Goal: Task Accomplishment & Management: Use online tool/utility

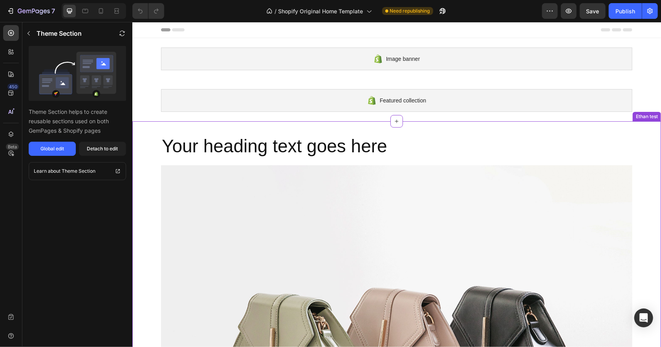
click at [143, 151] on div "Your heading text goes here Heading Image Row Row" at bounding box center [396, 329] width 529 height 391
click at [652, 114] on icon at bounding box center [654, 114] width 5 height 6
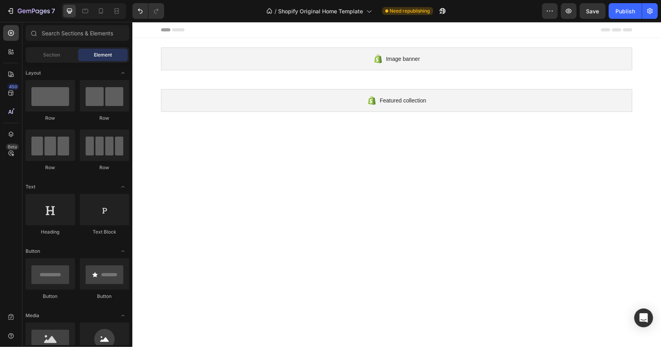
click at [405, 154] on div at bounding box center [396, 261] width 529 height 255
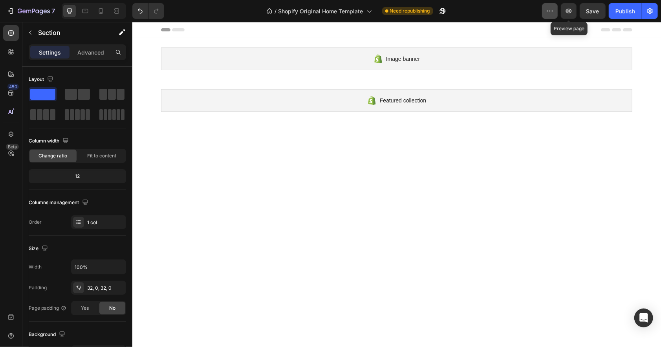
click at [549, 9] on icon "button" at bounding box center [550, 11] width 8 height 8
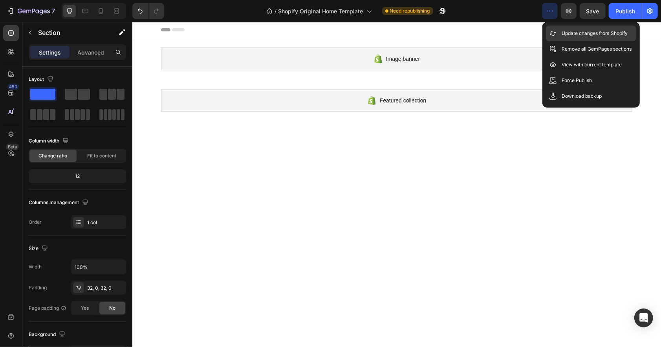
click at [569, 32] on p "Update changes from Shopify" at bounding box center [595, 33] width 66 height 8
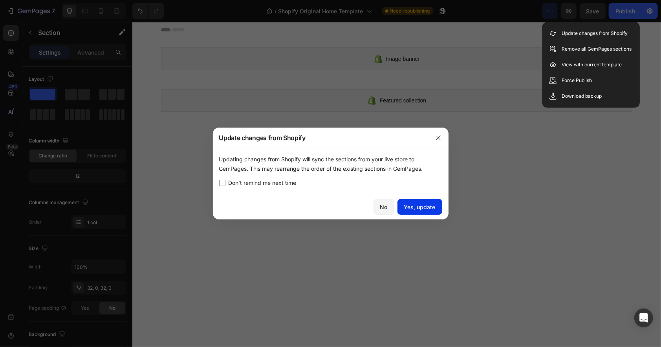
click at [428, 206] on div "Yes, update" at bounding box center [419, 207] width 31 height 8
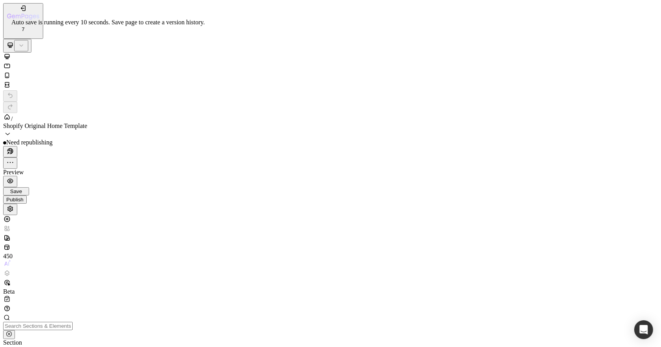
click at [22, 189] on span "Save" at bounding box center [16, 192] width 12 height 6
click at [24, 200] on div "Publish" at bounding box center [14, 203] width 17 height 6
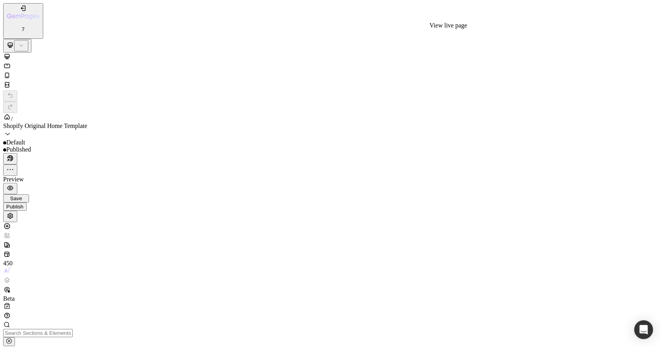
click at [9, 159] on icon "button" at bounding box center [8, 160] width 2 height 2
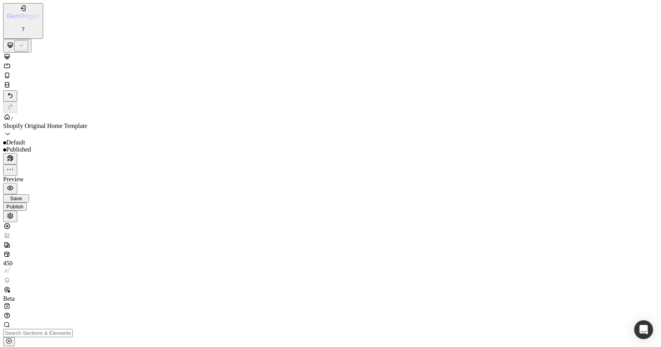
click at [22, 196] on span "Save" at bounding box center [16, 199] width 12 height 6
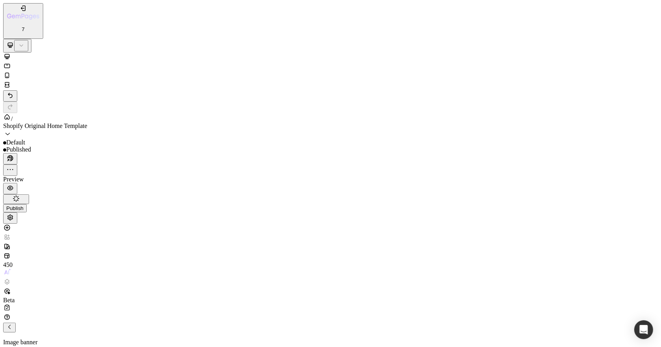
click at [24, 206] on div "Publish" at bounding box center [14, 209] width 17 height 6
click at [14, 166] on icon "button" at bounding box center [10, 170] width 8 height 8
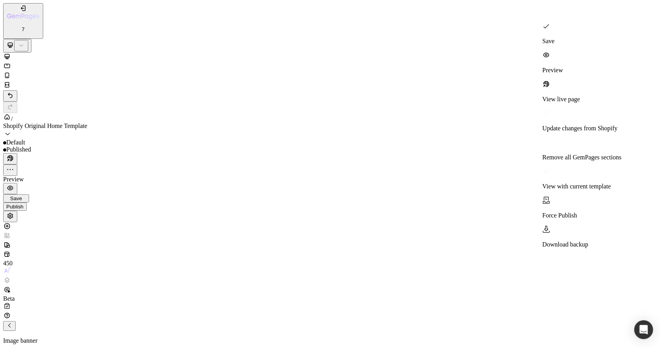
click at [571, 125] on p "Update changes from Shopify" at bounding box center [582, 128] width 79 height 7
checkbox input "true"
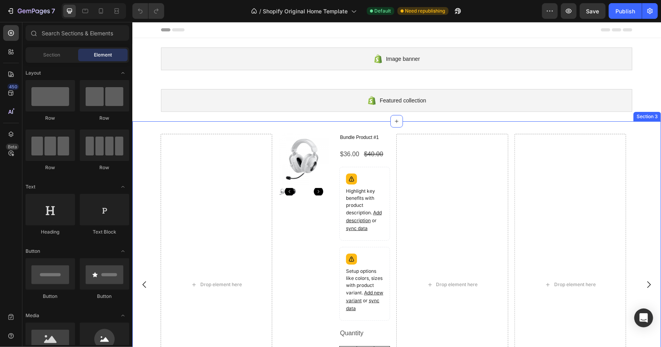
click at [313, 132] on div "Drop element here Product Images Bundle Product #1 Product Title $36.00 Product…" at bounding box center [396, 293] width 529 height 345
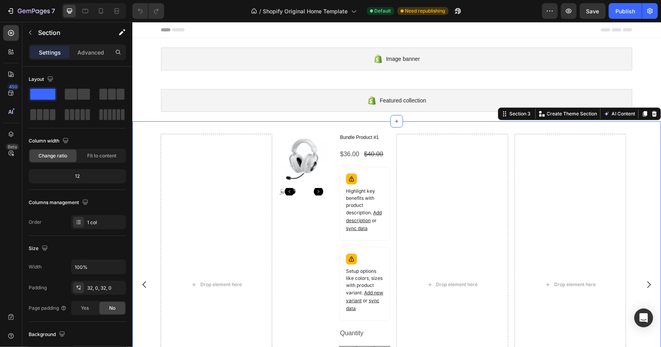
click at [650, 110] on div at bounding box center [654, 113] width 9 height 9
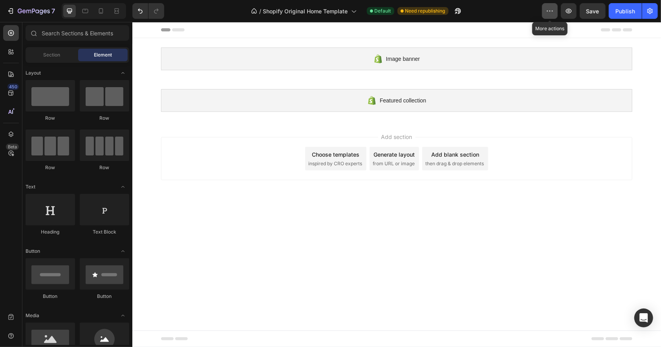
click at [553, 8] on icon "button" at bounding box center [550, 11] width 8 height 8
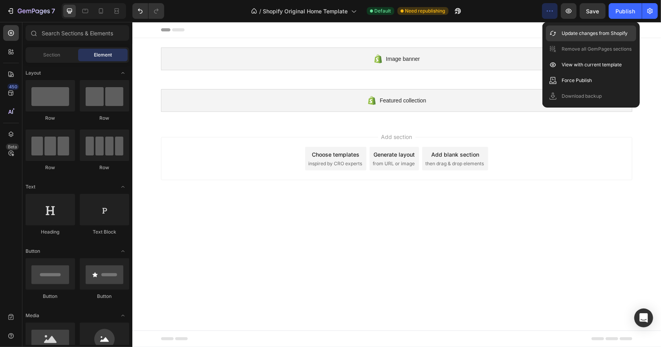
click at [564, 33] on p "Update changes from Shopify" at bounding box center [595, 33] width 66 height 8
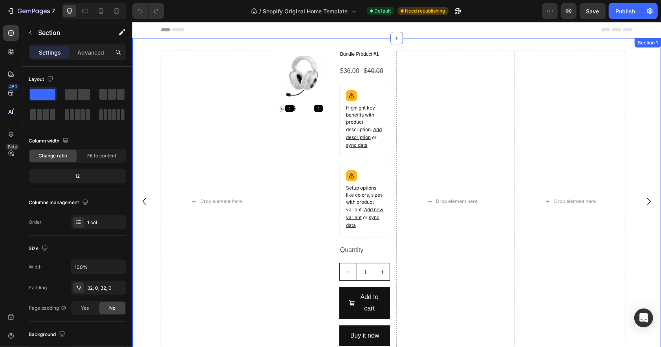
click at [172, 45] on div "Drop element here Product Images Bundle Product #1 Product Title $36.00 Product…" at bounding box center [396, 210] width 529 height 345
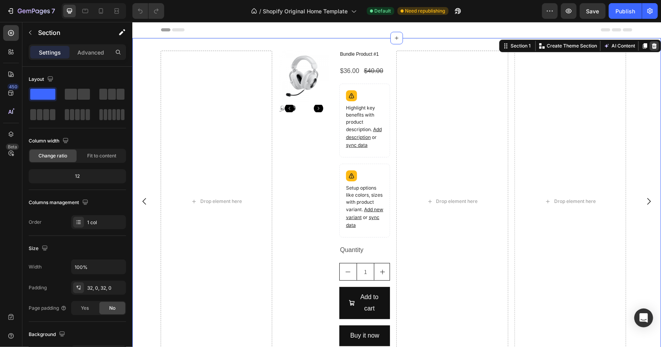
click at [651, 45] on icon at bounding box center [654, 45] width 6 height 6
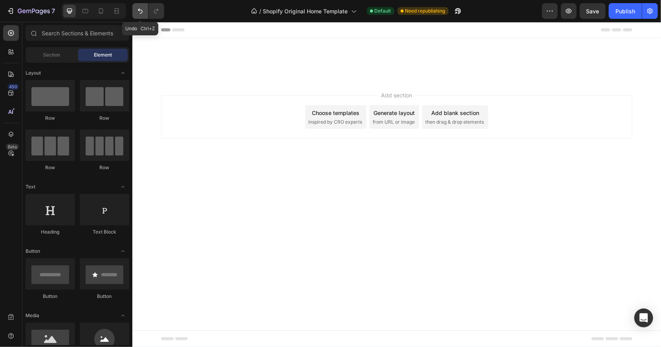
click at [138, 11] on icon "Undo/Redo" at bounding box center [140, 11] width 8 height 8
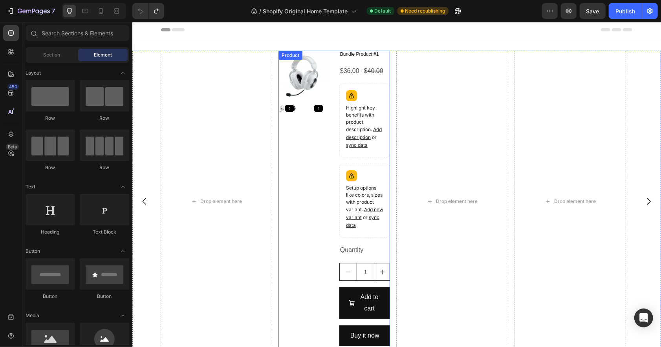
scroll to position [171, 0]
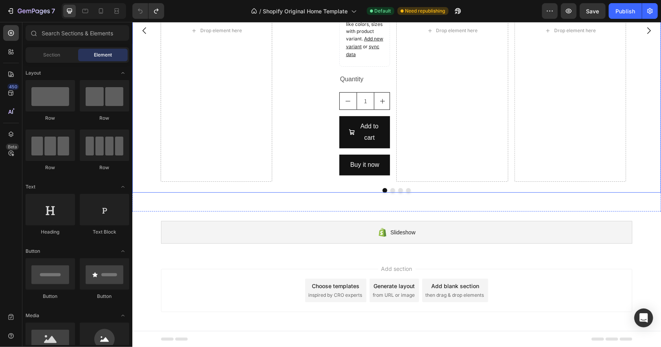
click at [149, 165] on div "Drop element here Product Images Bundle Product #1 Product Title $36.00 Product…" at bounding box center [396, 30] width 529 height 302
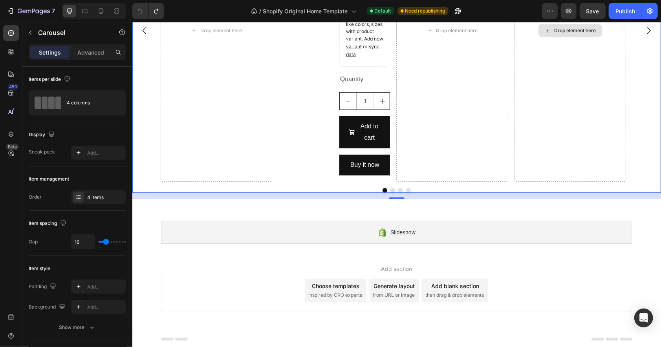
scroll to position [0, 0]
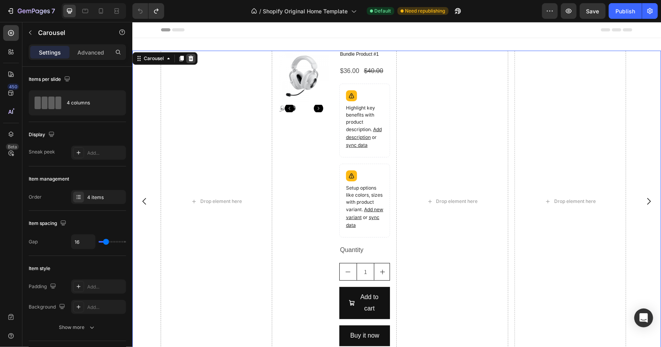
click at [191, 57] on icon at bounding box center [190, 58] width 5 height 6
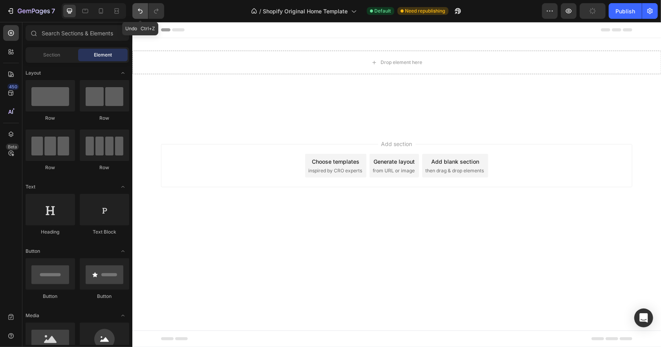
click at [140, 10] on icon "Undo/Redo" at bounding box center [140, 11] width 8 height 8
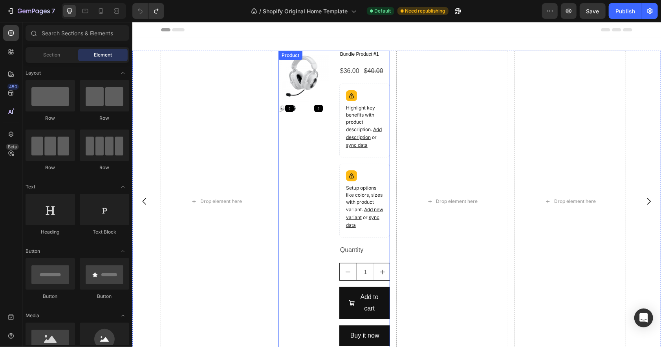
scroll to position [171, 0]
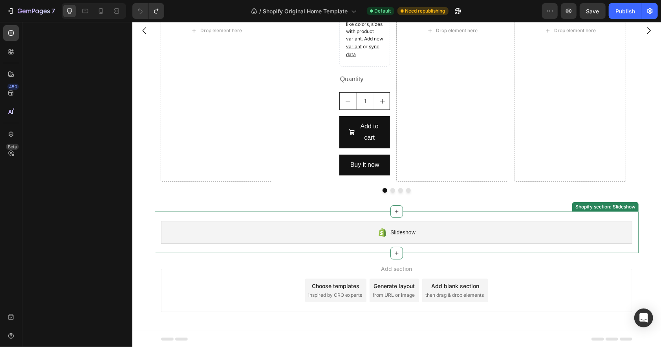
click at [438, 230] on div "Slideshow" at bounding box center [397, 232] width 472 height 23
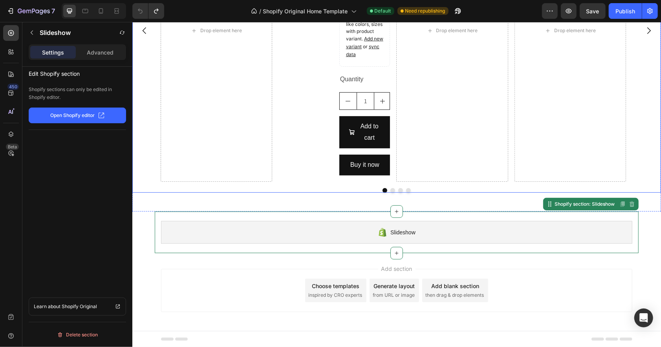
click at [355, 186] on div "Drop element here Product Images Bundle Product #1 Product Title $36.00 Product…" at bounding box center [396, 35] width 529 height 313
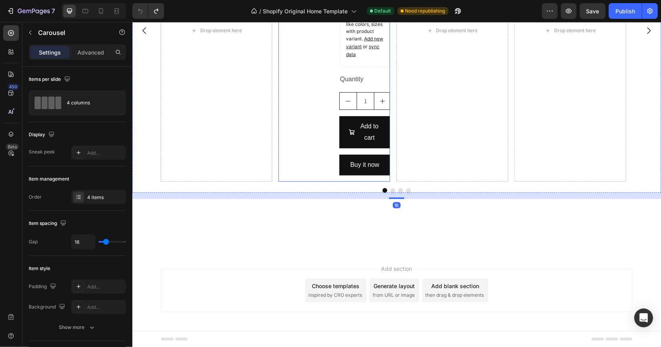
scroll to position [0, 0]
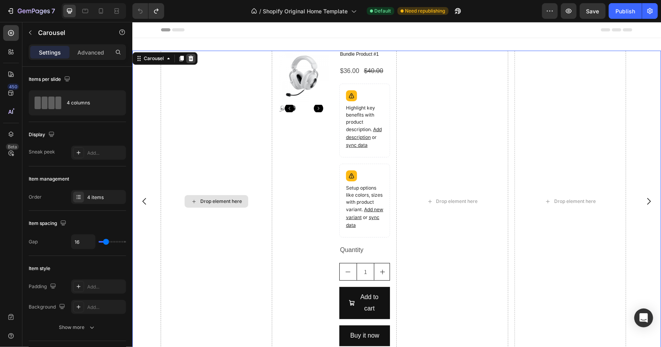
click at [191, 59] on icon at bounding box center [190, 58] width 5 height 6
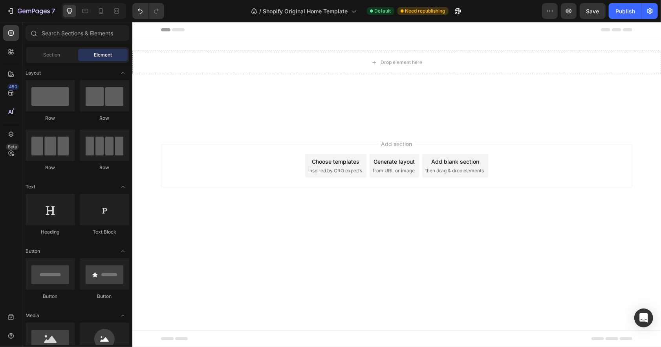
click at [398, 223] on body "Drop element here Section 1 Root Start with Sections from sidebar Add sections …" at bounding box center [396, 184] width 529 height 325
click at [140, 10] on icon "Undo/Redo" at bounding box center [140, 11] width 5 height 5
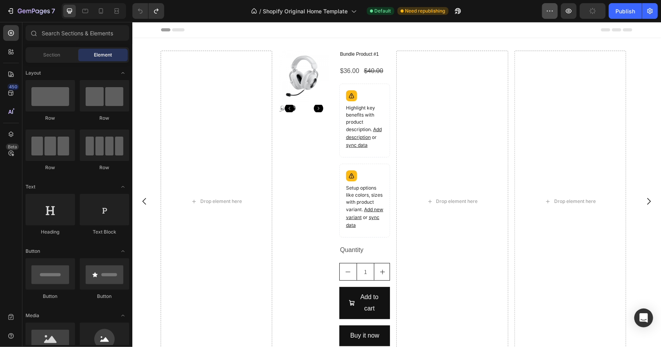
drag, startPoint x: 541, startPoint y: 8, endPoint x: 552, endPoint y: 8, distance: 11.0
click at [541, 8] on div "/ Shopify Original Home Template Default Need republishing" at bounding box center [357, 11] width 372 height 16
click at [552, 8] on icon "button" at bounding box center [550, 11] width 8 height 8
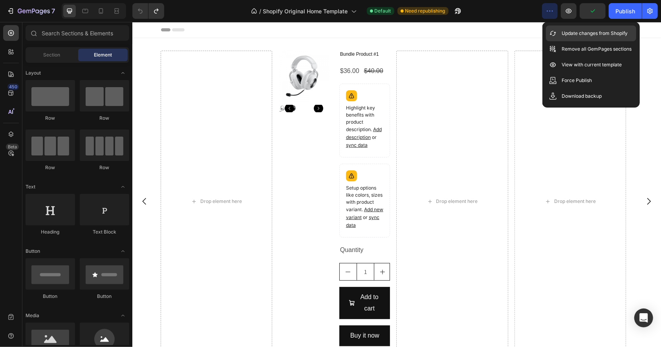
click at [573, 30] on p "Update changes from Shopify" at bounding box center [595, 33] width 66 height 8
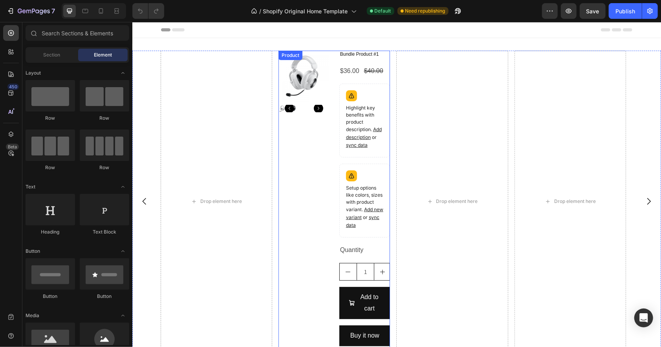
scroll to position [171, 0]
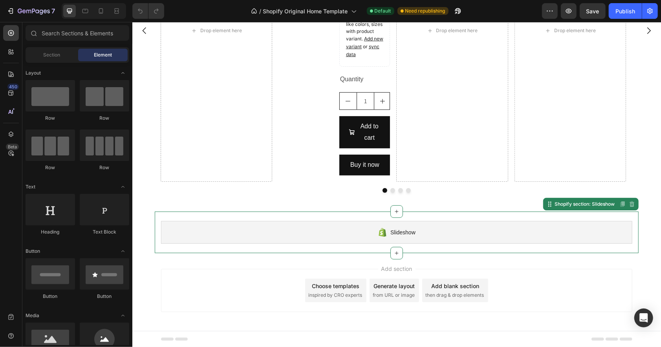
click at [390, 225] on div "Slideshow" at bounding box center [397, 232] width 472 height 23
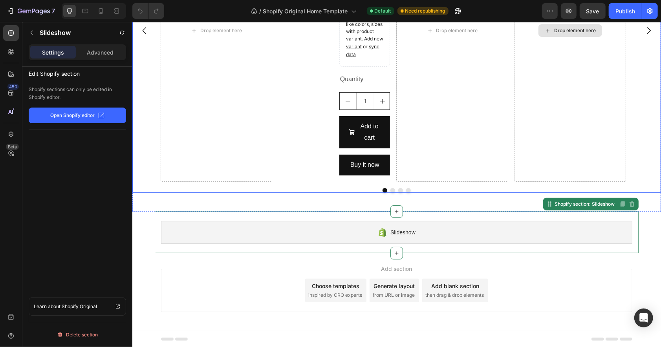
scroll to position [0, 0]
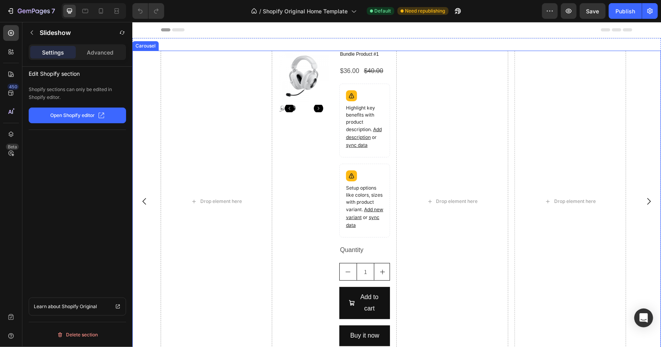
click at [147, 61] on div "Drop element here Product Images Bundle Product #1 Product Title $36.00 Product…" at bounding box center [396, 201] width 529 height 302
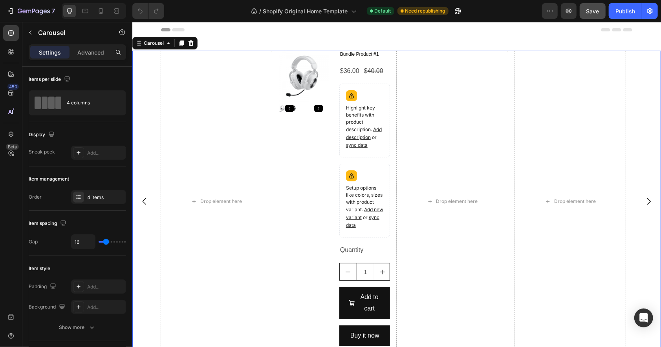
drag, startPoint x: 582, startPoint y: 10, endPoint x: 588, endPoint y: 12, distance: 5.3
click at [584, 11] on button "Save" at bounding box center [593, 11] width 26 height 16
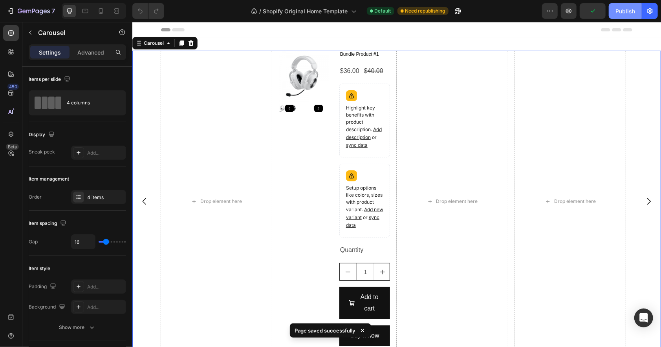
click at [626, 12] on div "Publish" at bounding box center [626, 11] width 20 height 8
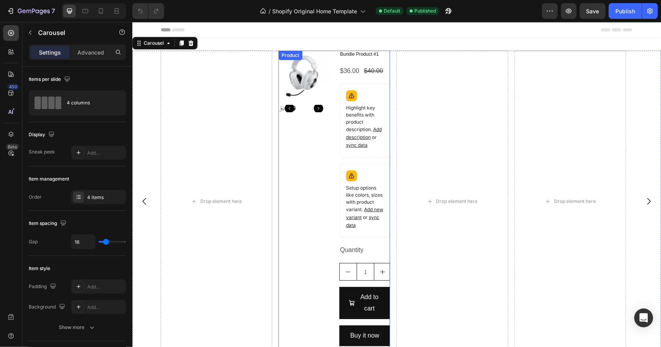
scroll to position [171, 0]
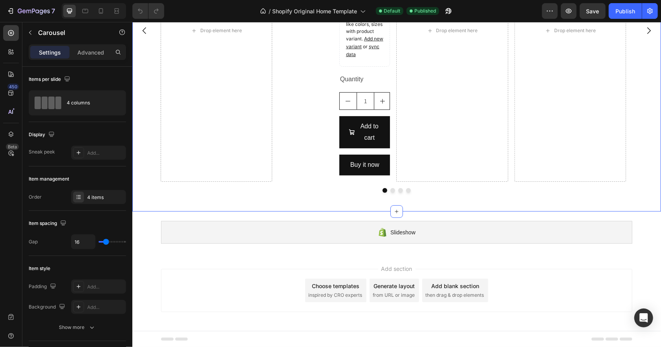
click at [231, 204] on div "Drop element here Product Images Bundle Product #1 Product Title $36.00 Product…" at bounding box center [396, 39] width 529 height 345
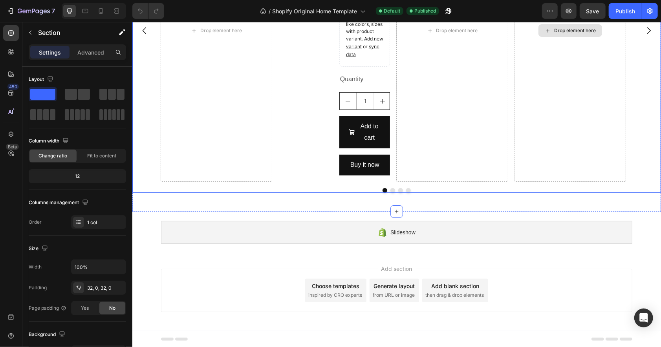
scroll to position [0, 0]
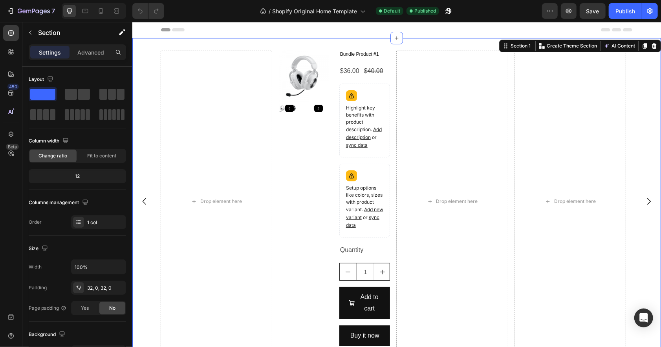
click at [651, 44] on icon at bounding box center [654, 45] width 6 height 6
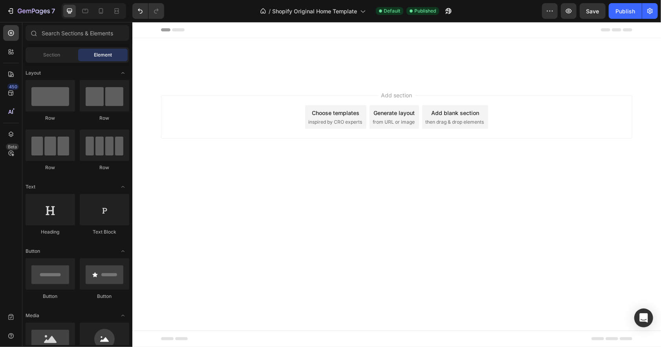
click at [131, 11] on div at bounding box center [146, 11] width 35 height 16
click at [139, 12] on icon "Undo/Redo" at bounding box center [140, 11] width 8 height 8
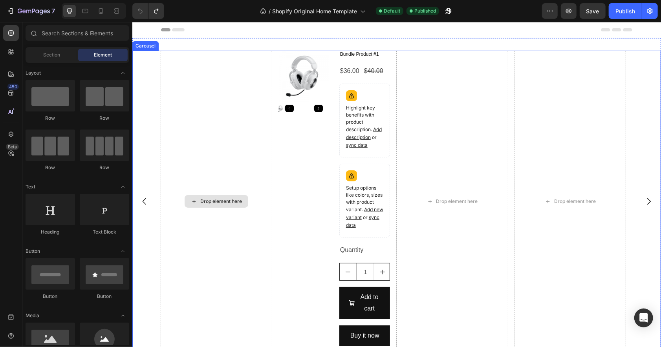
scroll to position [171, 0]
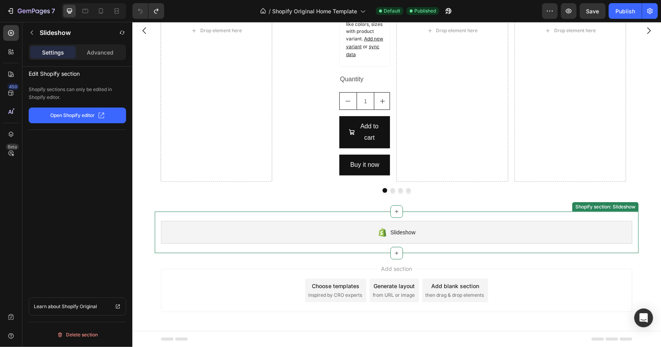
click at [370, 213] on div "Slideshow Shopify section: Slideshow" at bounding box center [396, 232] width 484 height 42
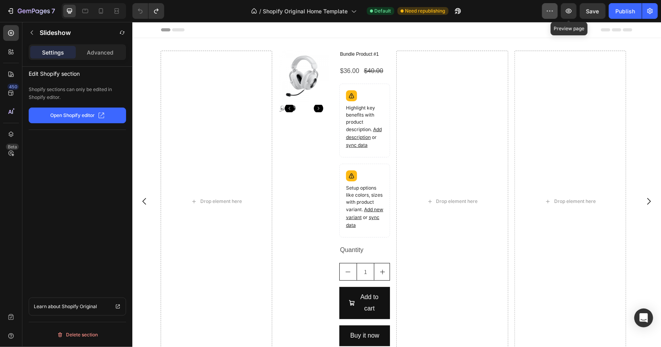
click at [548, 10] on icon "button" at bounding box center [550, 11] width 8 height 8
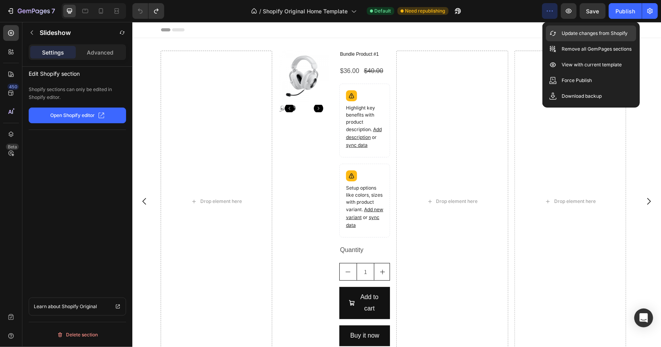
click at [582, 34] on p "Update changes from Shopify" at bounding box center [595, 33] width 66 height 8
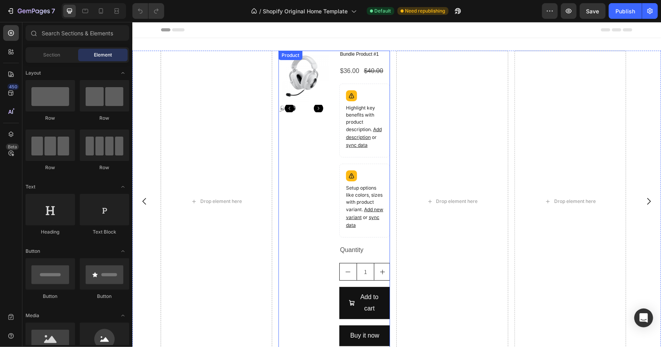
scroll to position [171, 0]
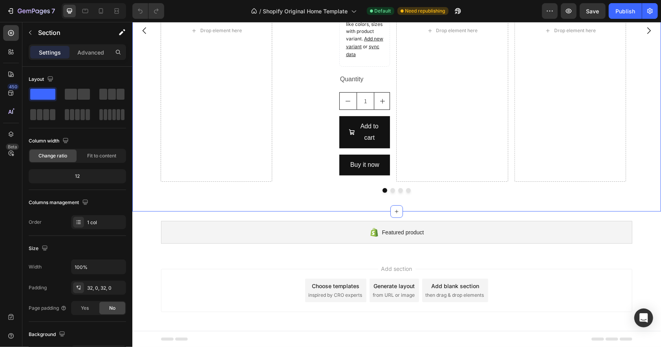
click at [222, 204] on div "Drop element here Product Images Bundle Product #1 Product Title $36.00 Product…" at bounding box center [396, 39] width 529 height 345
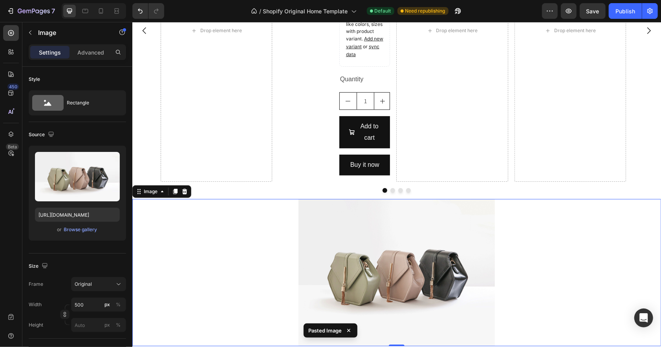
scroll to position [318, 0]
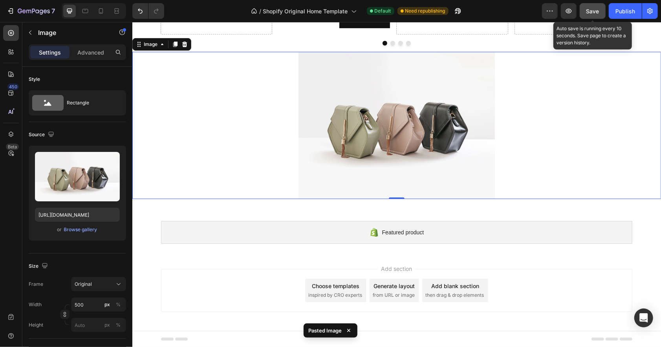
click at [590, 13] on span "Save" at bounding box center [593, 11] width 13 height 7
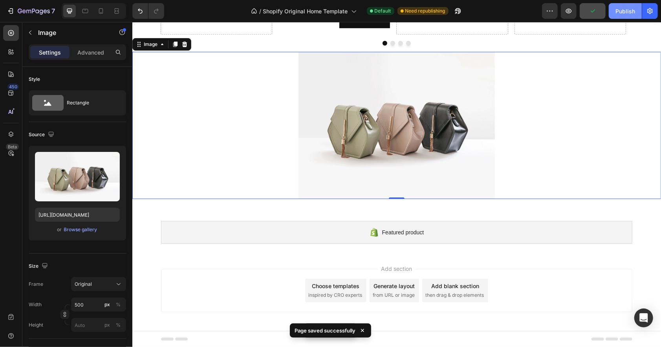
click at [619, 11] on div "Publish" at bounding box center [626, 11] width 20 height 8
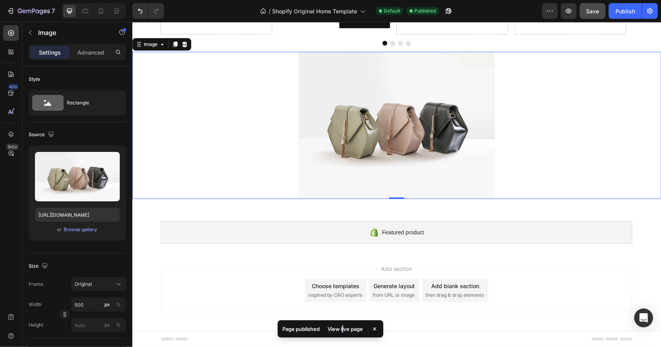
click at [343, 329] on div "View live page" at bounding box center [345, 329] width 45 height 11
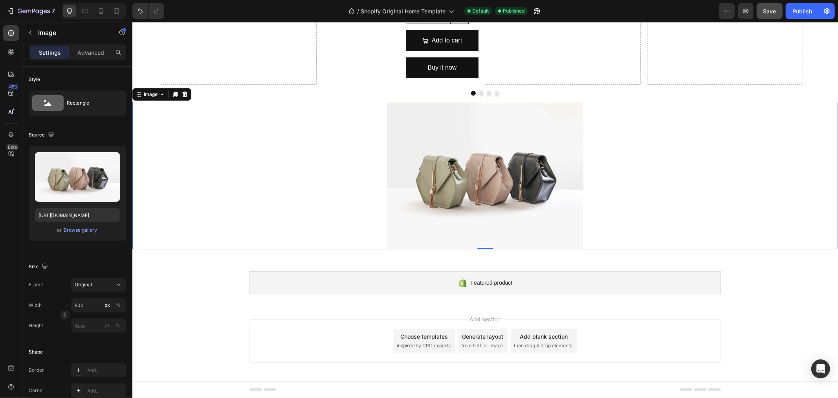
scroll to position [220, 0]
click at [29, 13] on icon "button" at bounding box center [34, 11] width 32 height 7
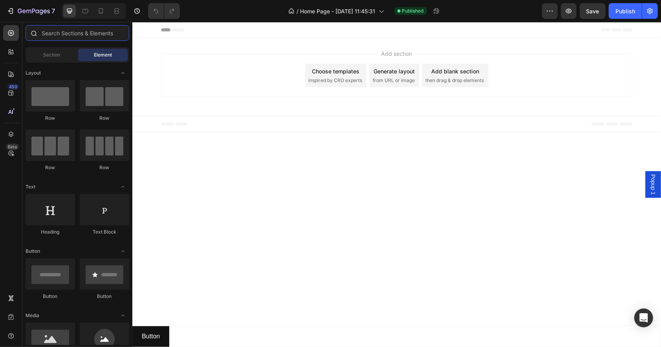
click at [56, 34] on input "text" at bounding box center [78, 33] width 104 height 16
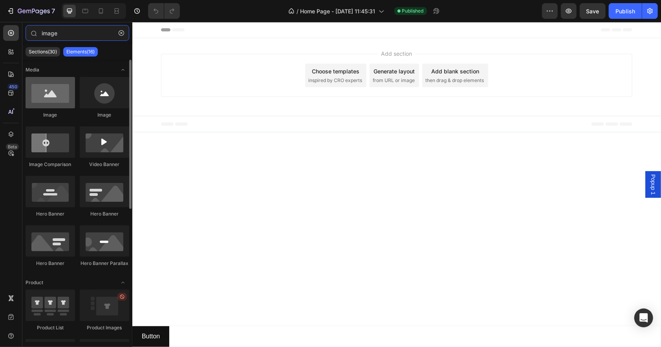
type input "image"
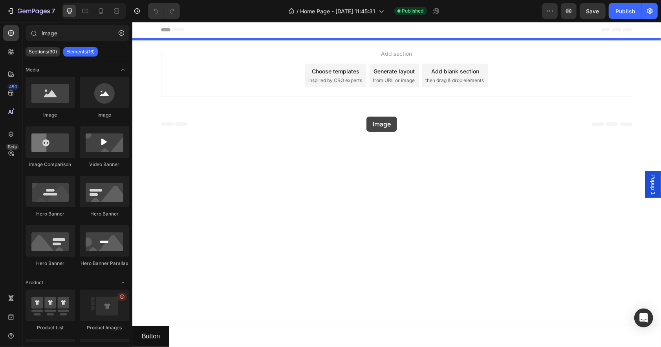
drag, startPoint x: 193, startPoint y: 121, endPoint x: 366, endPoint y: 116, distance: 173.4
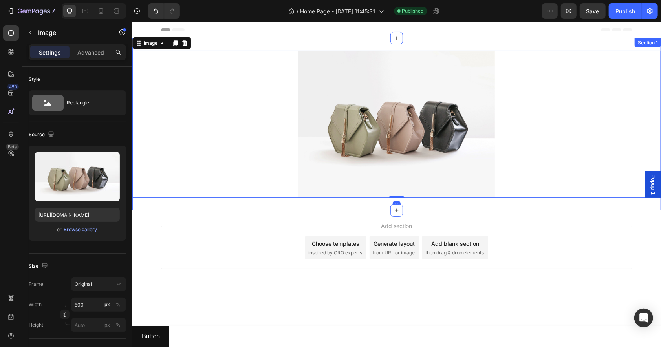
click at [214, 206] on div "Image 0 Section 1" at bounding box center [396, 124] width 529 height 173
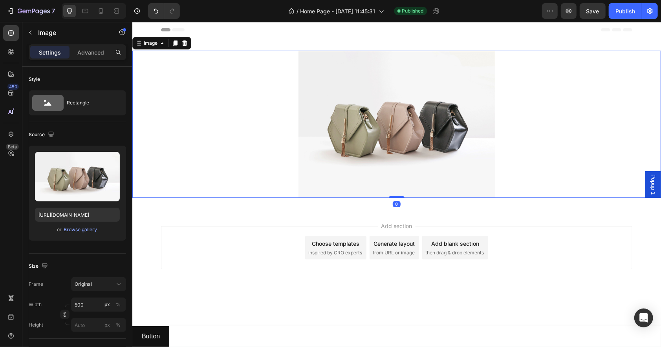
click at [332, 118] on img at bounding box center [396, 123] width 197 height 147
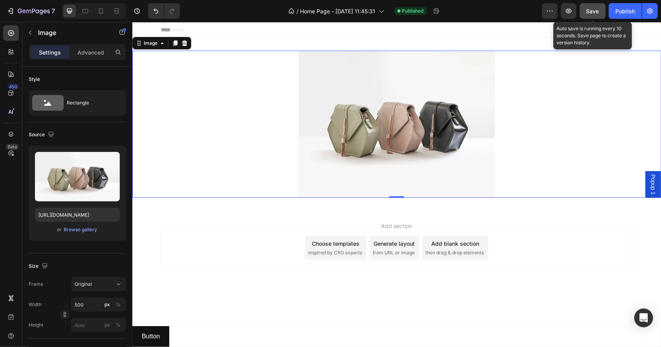
click at [597, 13] on span "Save" at bounding box center [593, 11] width 13 height 7
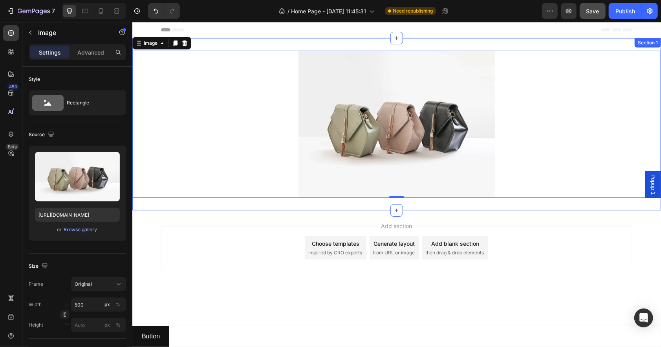
click at [206, 42] on div "Image 0 Section 1" at bounding box center [396, 124] width 529 height 173
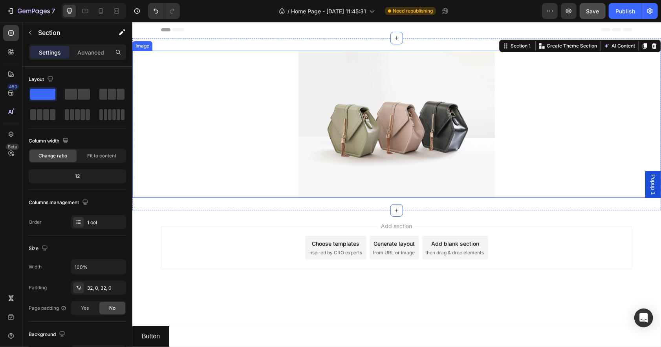
click at [241, 78] on div at bounding box center [396, 123] width 529 height 147
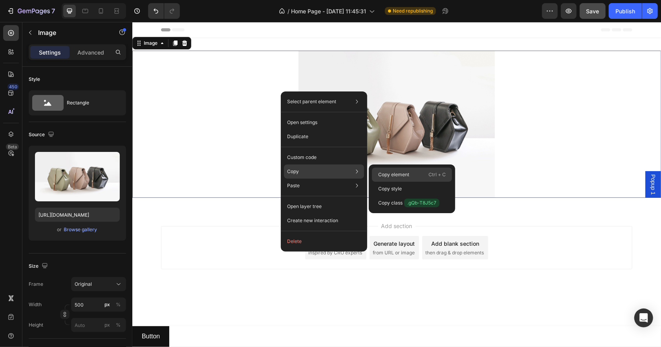
click at [407, 175] on p "Copy element" at bounding box center [394, 174] width 31 height 7
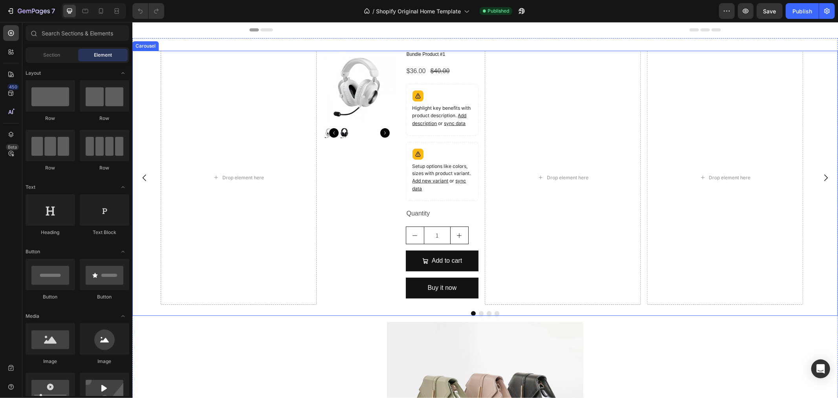
click at [147, 244] on div "Drop element here Product Images Bundle Product #1 Product Title $36.00 Product…" at bounding box center [485, 177] width 706 height 254
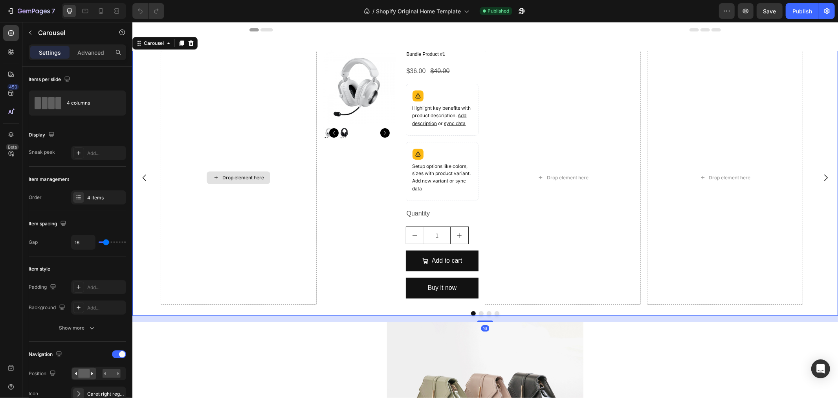
scroll to position [220, 0]
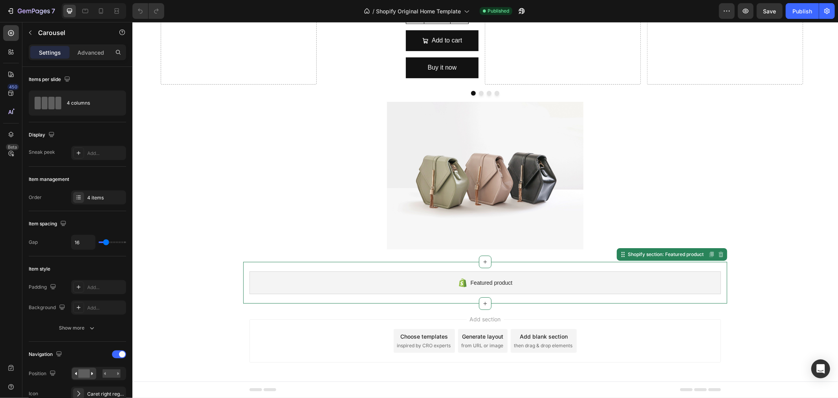
click at [335, 288] on div "Featured product" at bounding box center [485, 282] width 472 height 23
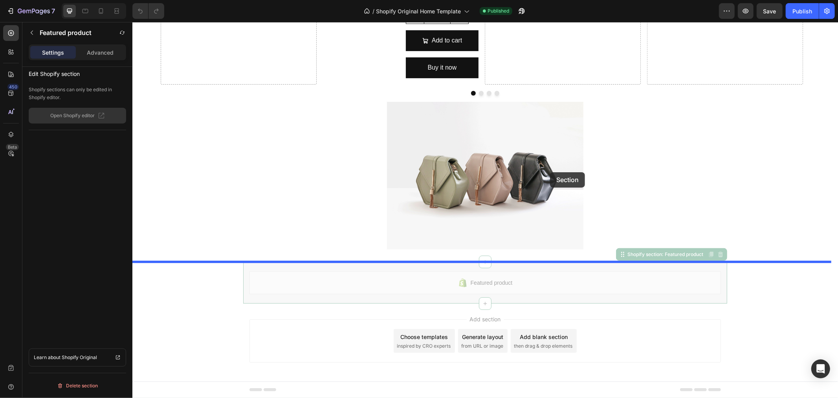
scroll to position [0, 0]
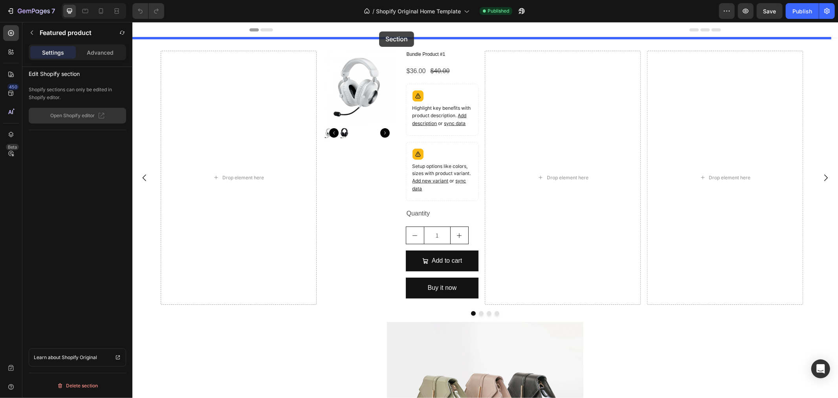
drag, startPoint x: 621, startPoint y: 257, endPoint x: 382, endPoint y: 33, distance: 327.0
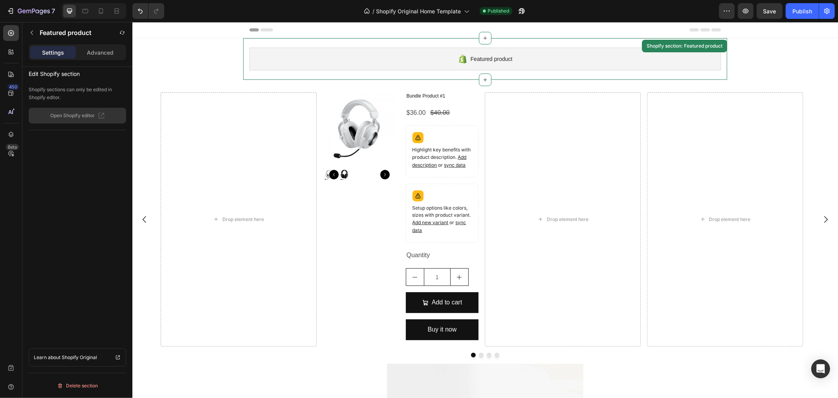
click at [561, 43] on div "Featured product Shopify section: Featured product" at bounding box center [485, 59] width 484 height 42
click at [213, 59] on div "Featured product Shopify section: Featured product Drop element here Product Im…" at bounding box center [485, 280] width 706 height 485
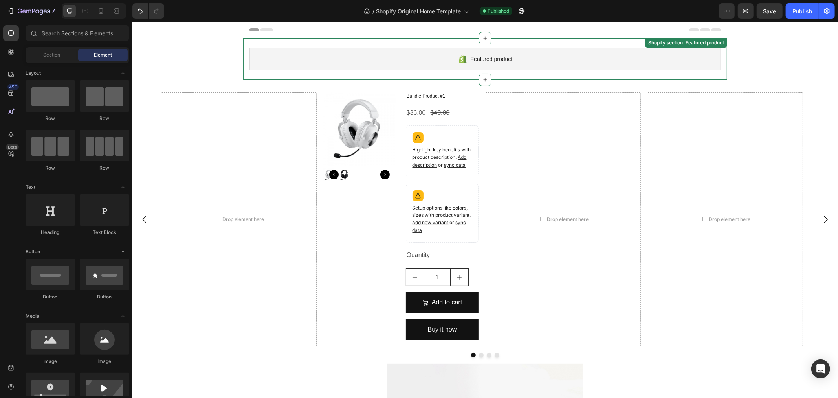
click at [246, 44] on div "Featured product Shopify section: Featured product" at bounding box center [485, 59] width 484 height 42
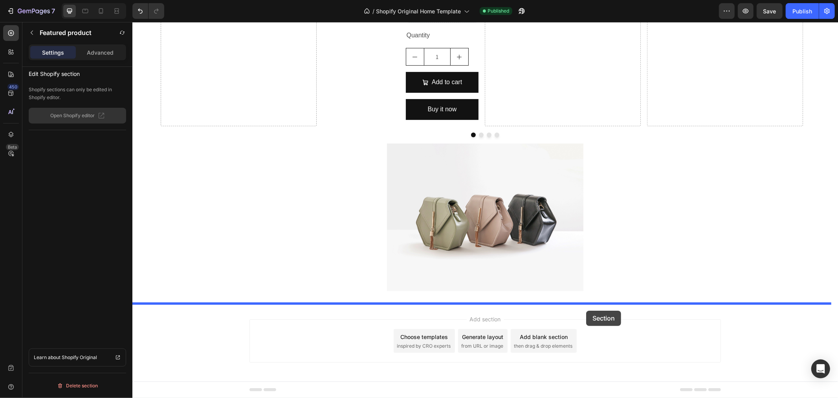
drag, startPoint x: 622, startPoint y: 46, endPoint x: 586, endPoint y: 309, distance: 265.4
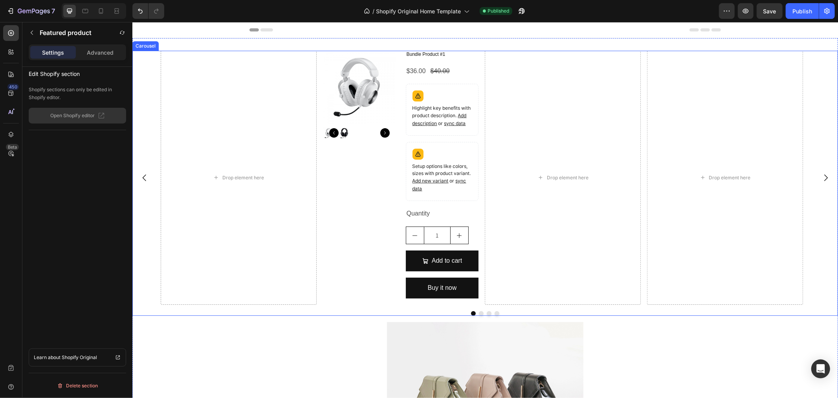
click at [147, 109] on div "Drop element here Product Images Bundle Product #1 Product Title $36.00 Product…" at bounding box center [485, 177] width 706 height 254
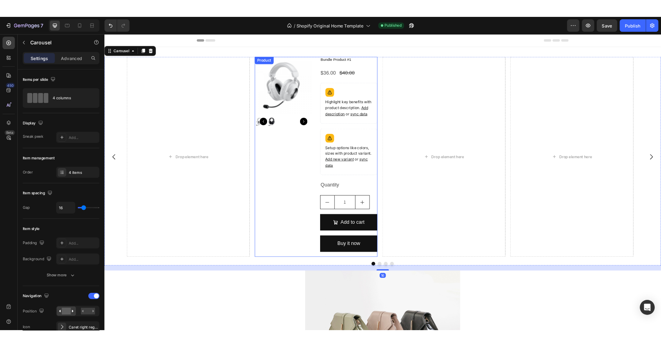
scroll to position [220, 0]
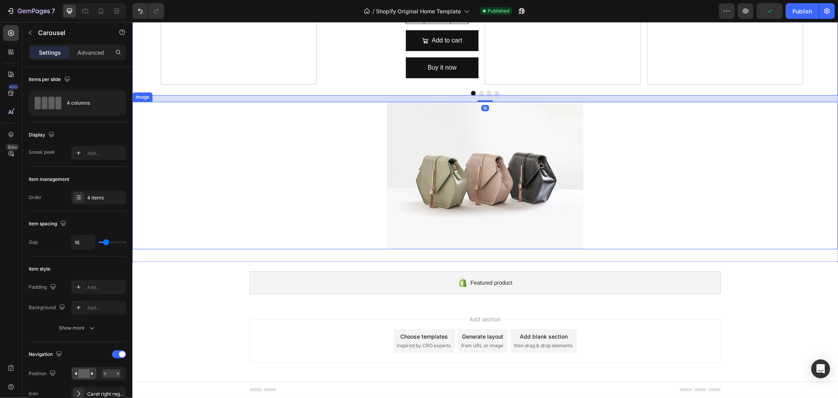
click at [294, 167] on div at bounding box center [485, 174] width 706 height 147
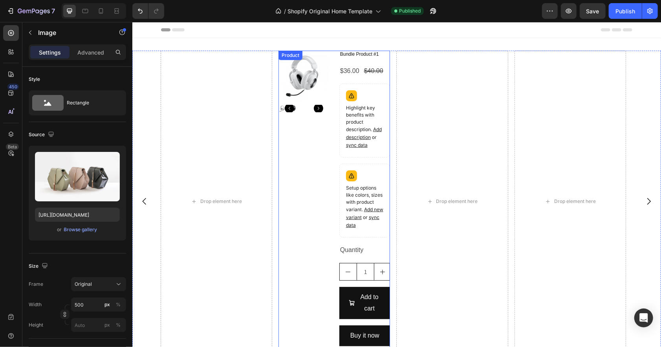
scroll to position [285, 0]
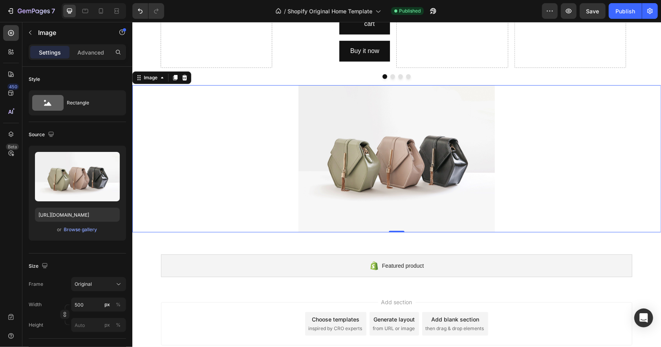
click at [204, 132] on div at bounding box center [396, 158] width 529 height 147
click at [18, 12] on icon "button" at bounding box center [34, 11] width 32 height 7
